Goal: Navigation & Orientation: Find specific page/section

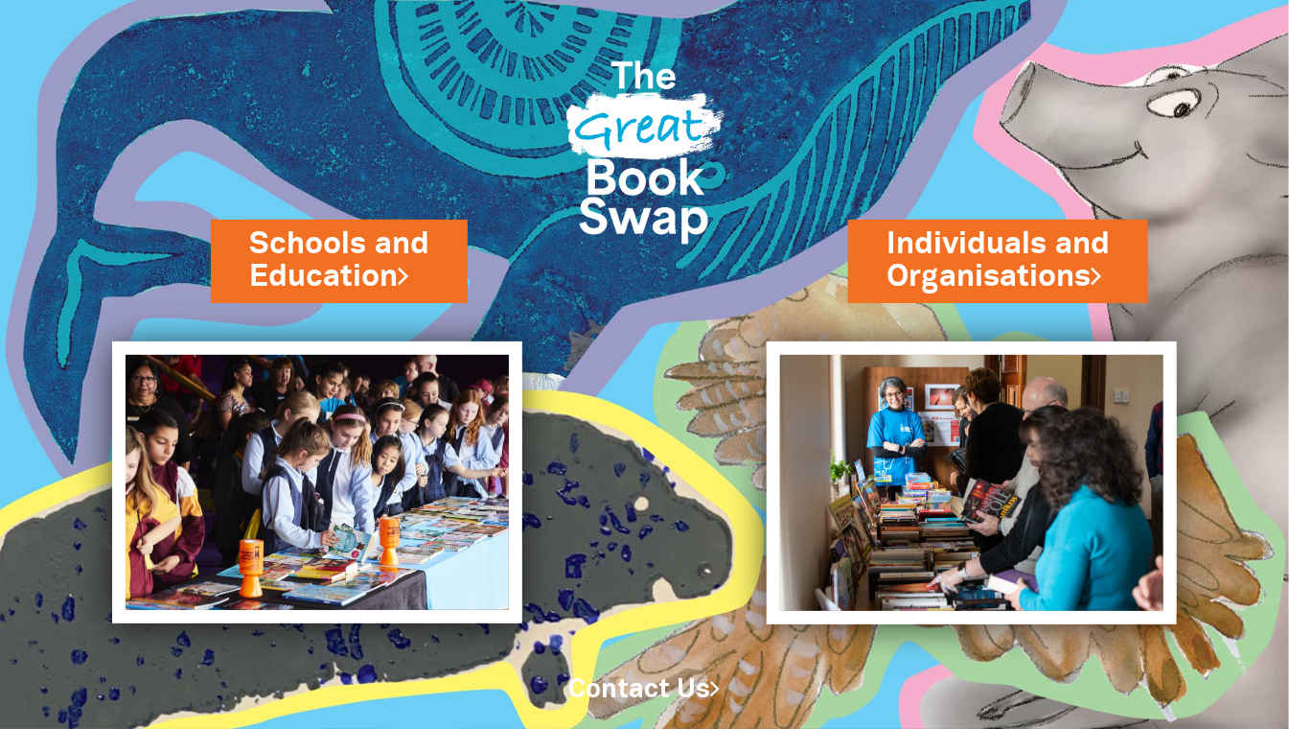
scroll to position [37, 0]
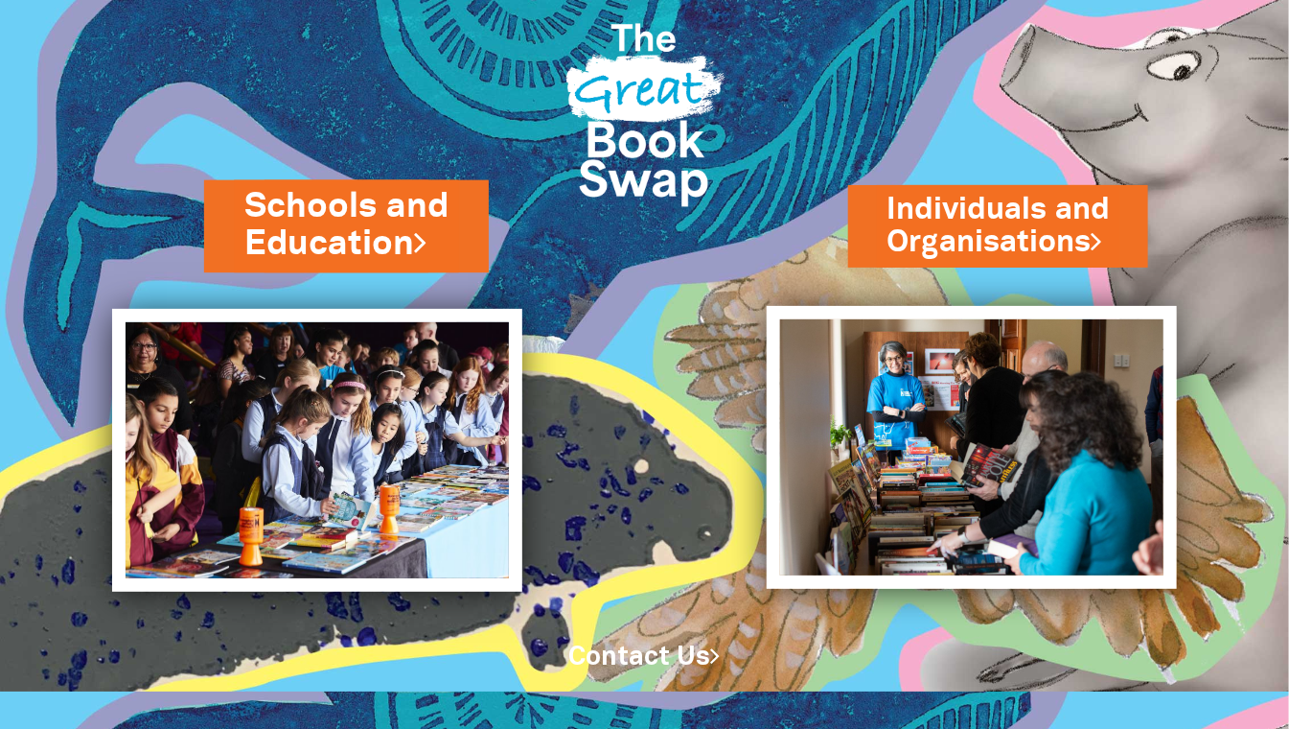
click at [356, 233] on link "Schools and Education" at bounding box center [346, 225] width 204 height 84
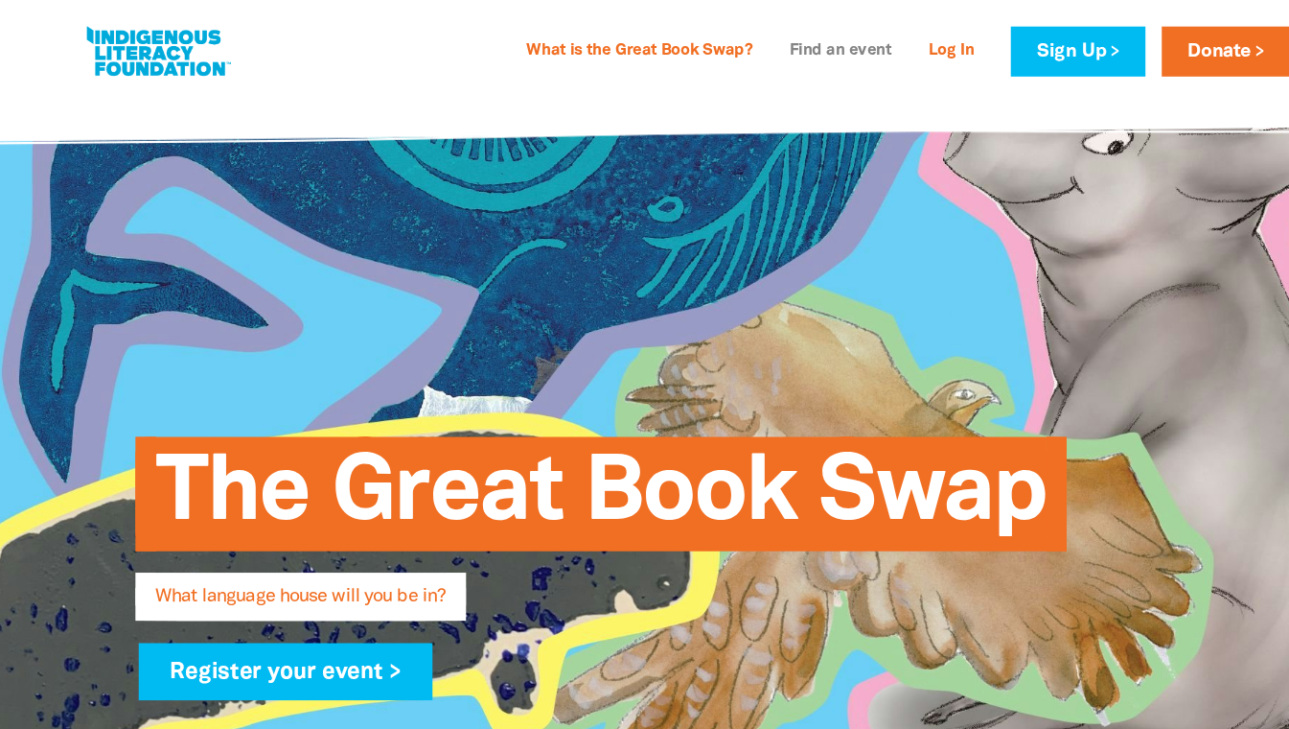
click at [785, 52] on link "Find an event" at bounding box center [789, 49] width 119 height 31
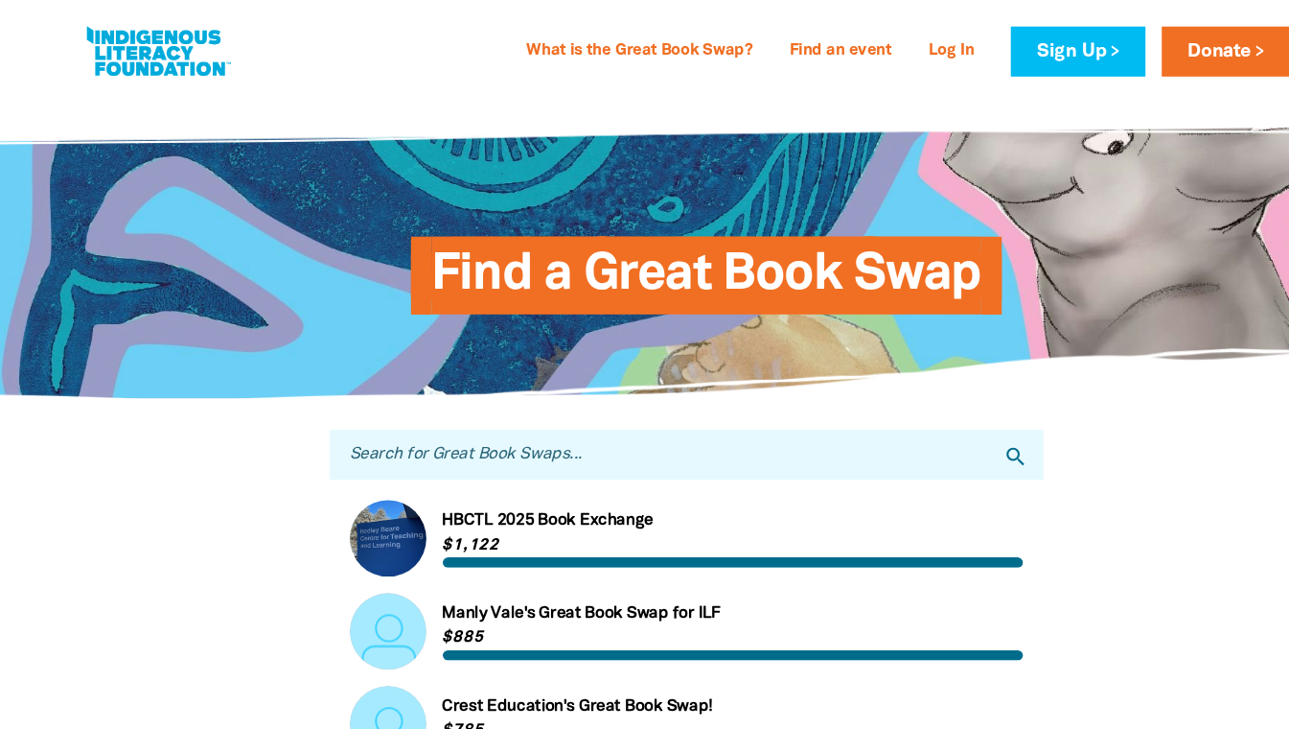
click at [619, 438] on input "Search for Great Book Swaps..." at bounding box center [645, 427] width 671 height 47
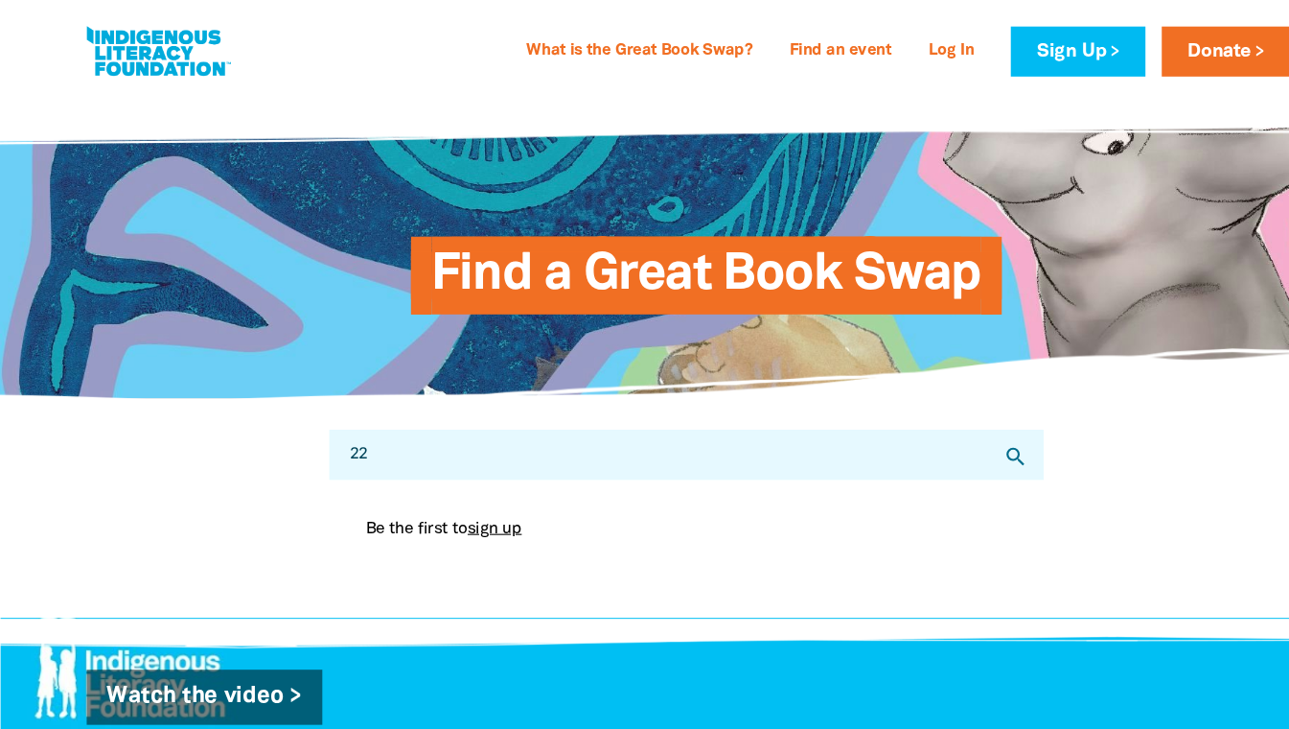
type input "2"
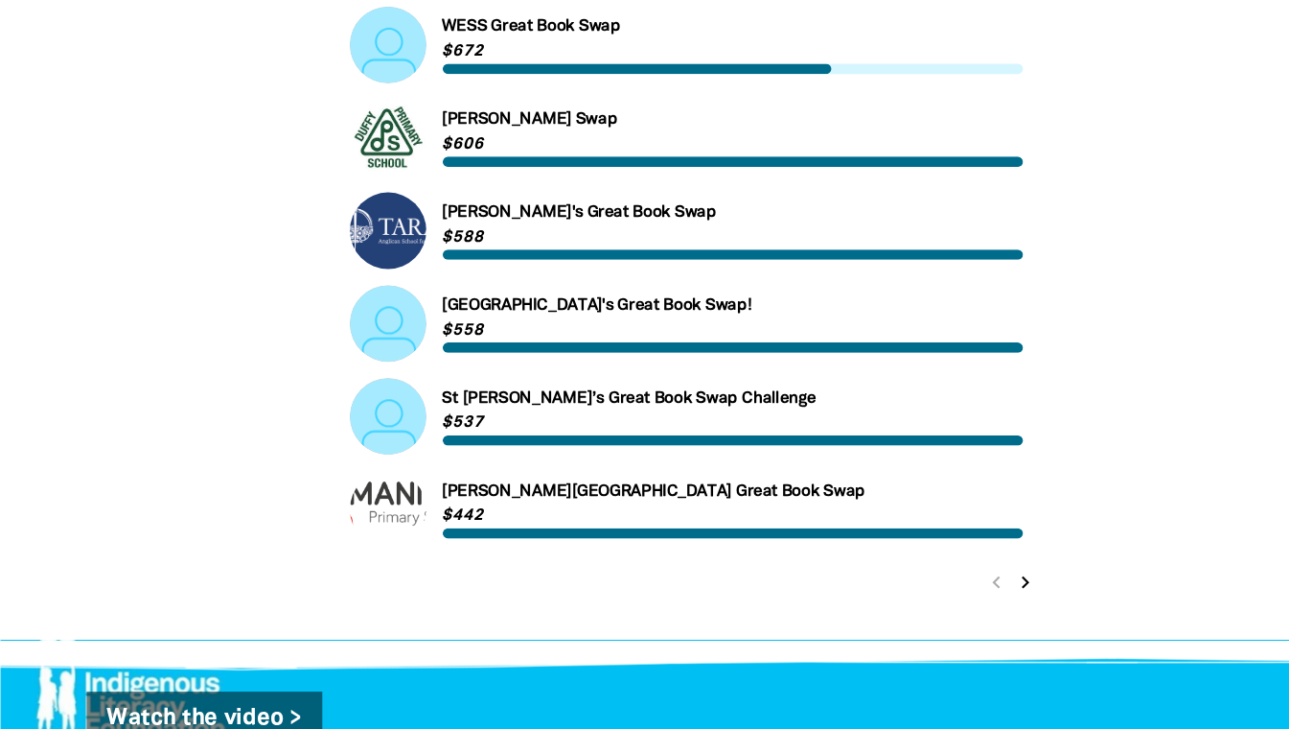
scroll to position [768, 0]
click at [955, 588] on icon "chevron_right" at bounding box center [964, 591] width 23 height 23
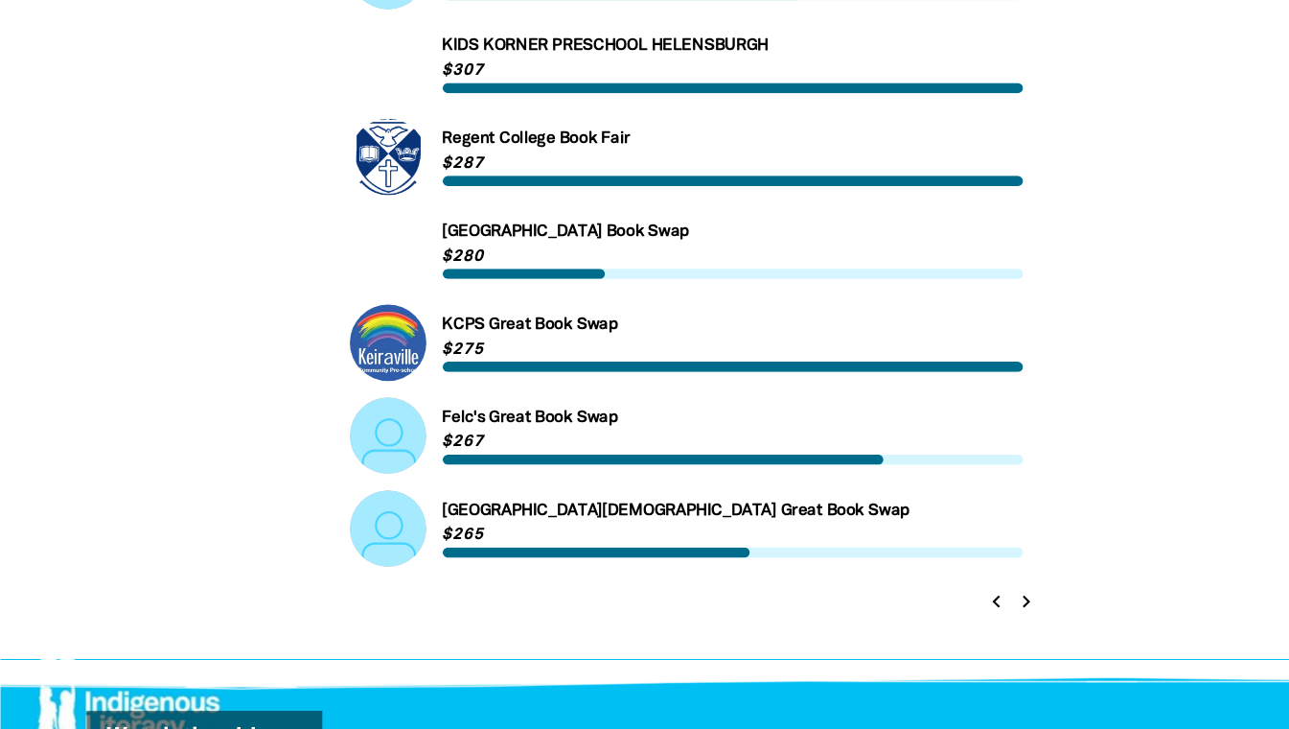
scroll to position [752, 0]
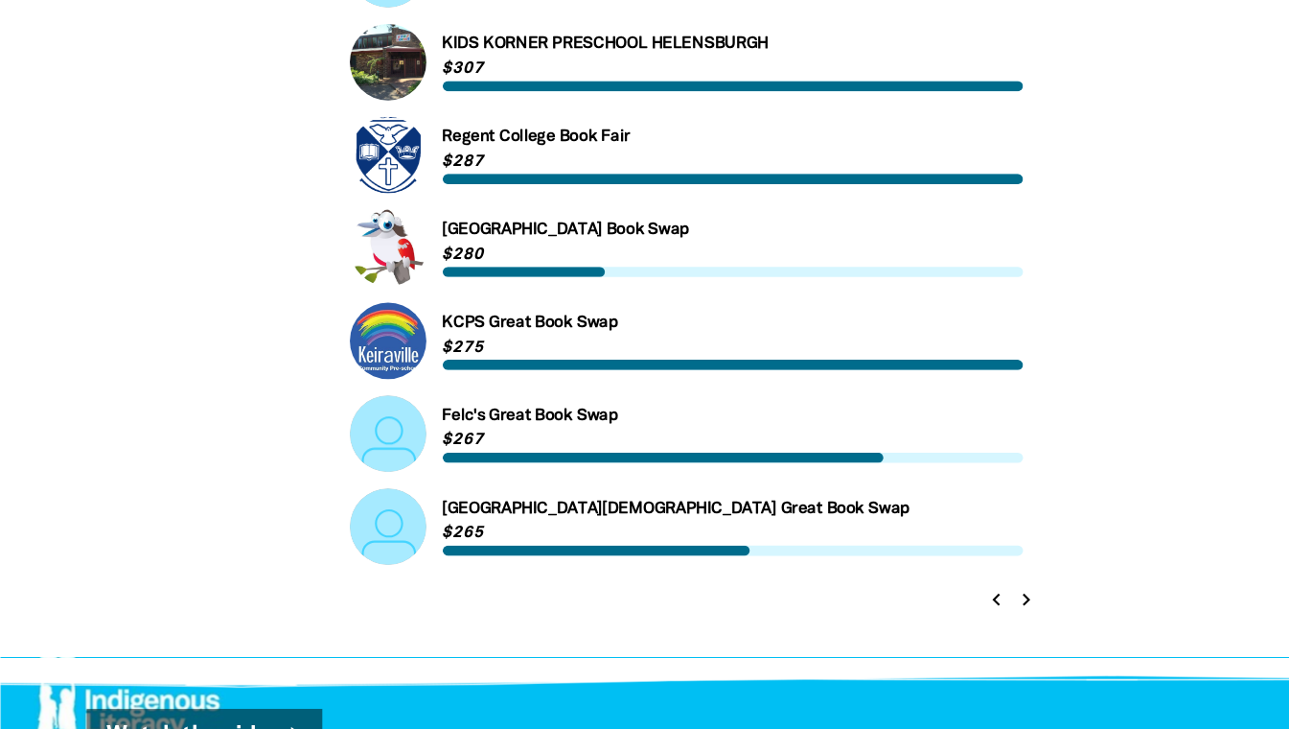
click at [966, 607] on icon "chevron_right" at bounding box center [964, 606] width 23 height 23
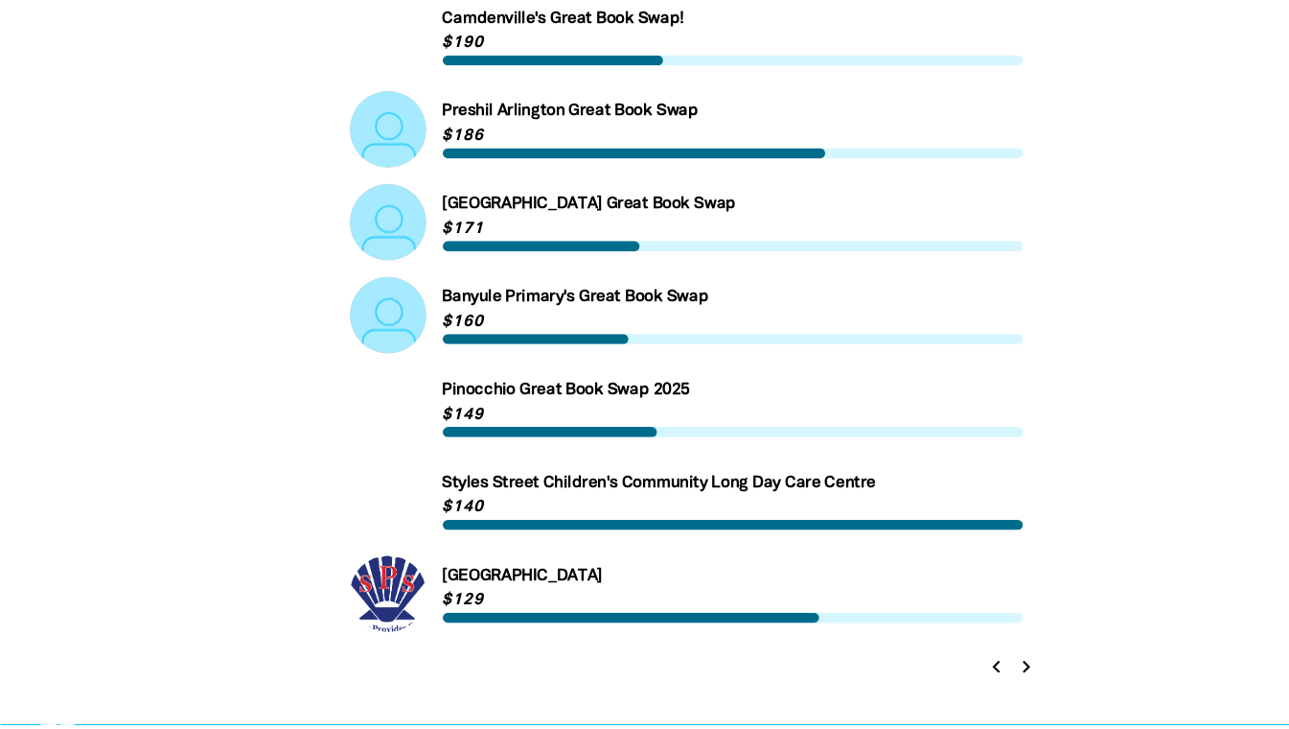
scroll to position [690, 0]
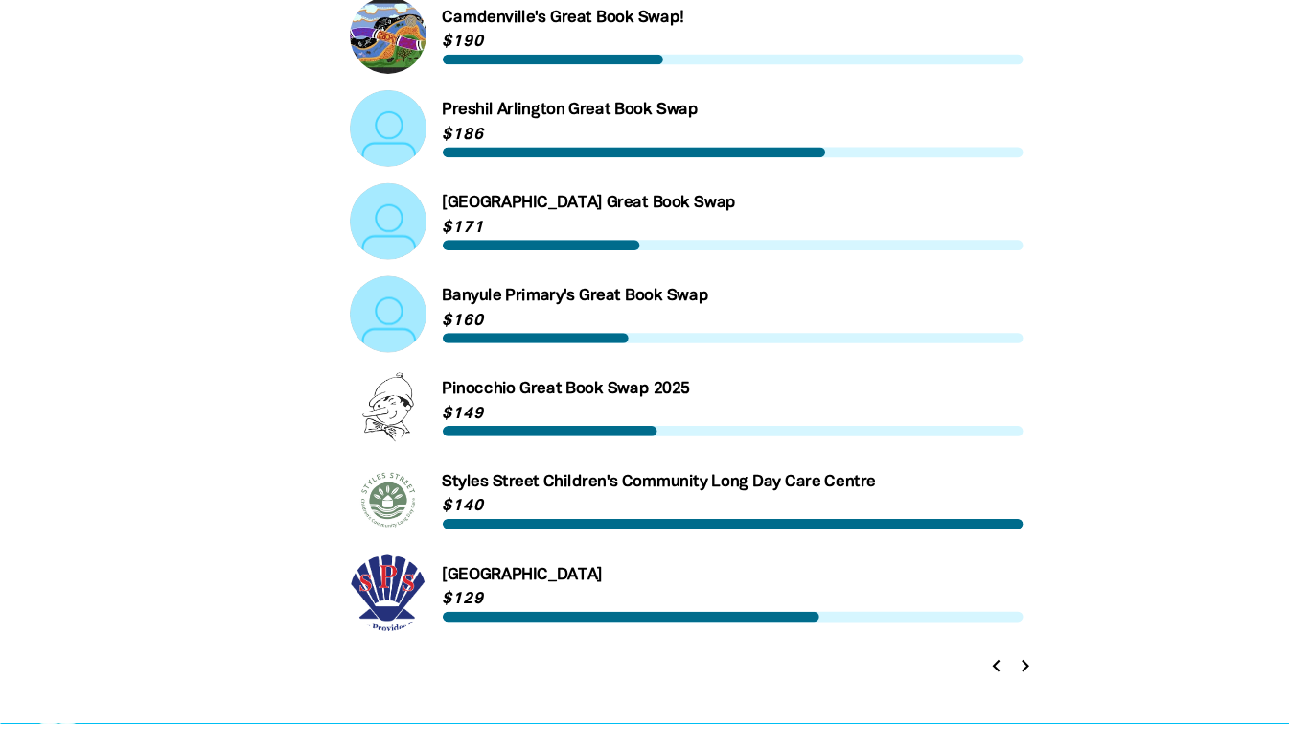
click at [566, 243] on link "Link to [GEOGRAPHIC_DATA] Great Book Swap" at bounding box center [645, 252] width 633 height 72
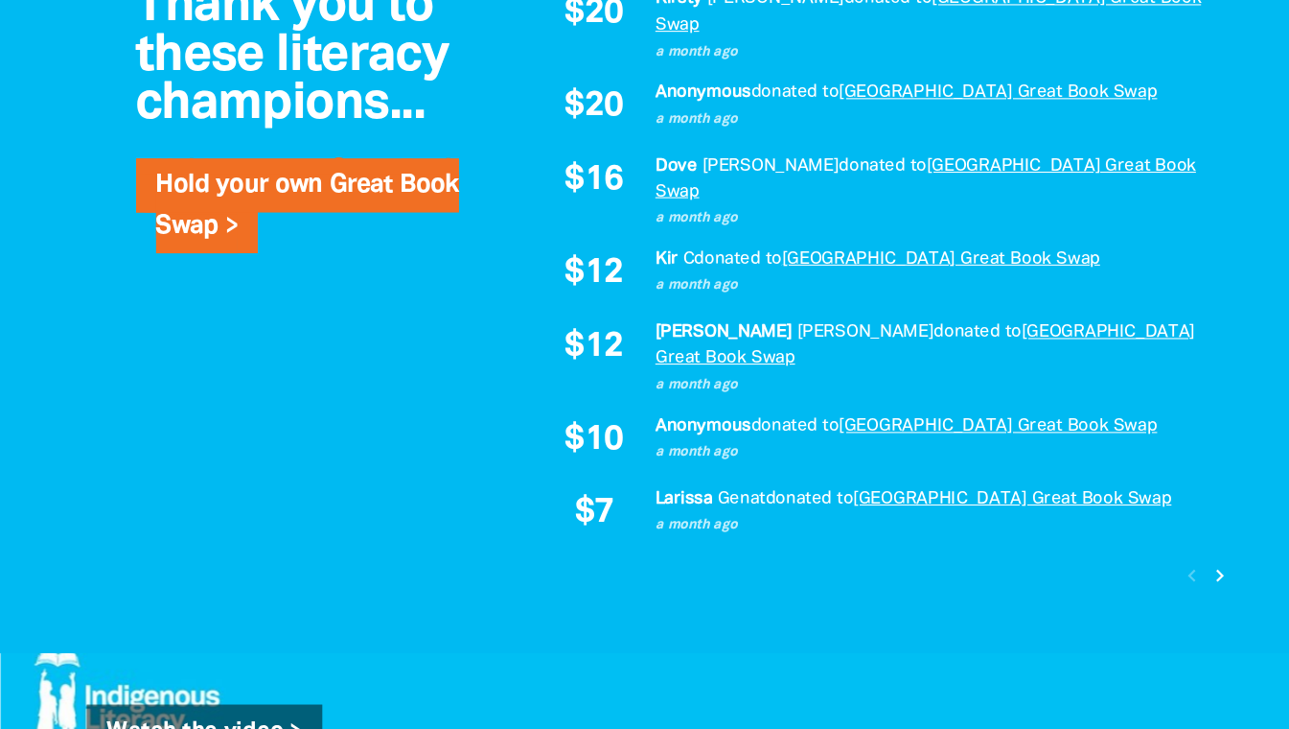
scroll to position [1674, 0]
click at [956, 504] on link "[GEOGRAPHIC_DATA] Great Book Swap" at bounding box center [950, 511] width 299 height 14
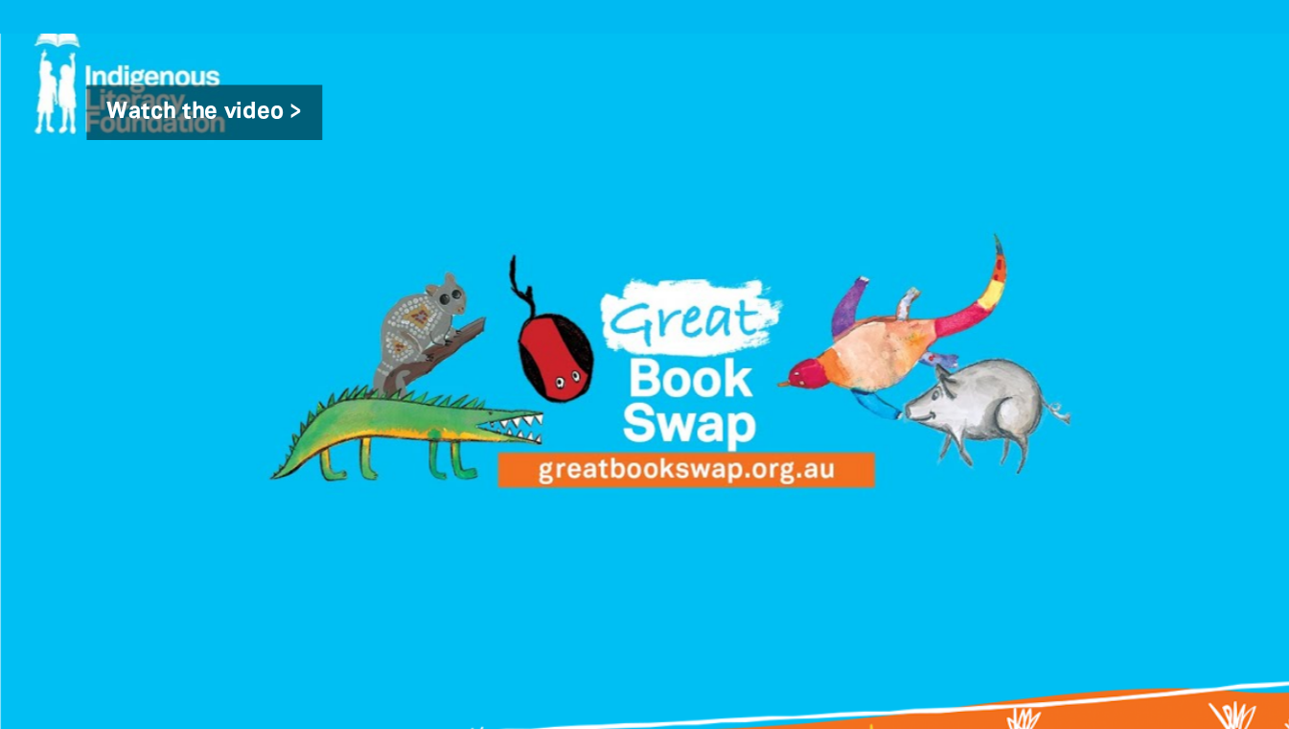
scroll to position [2255, 0]
